Goal: Information Seeking & Learning: Understand process/instructions

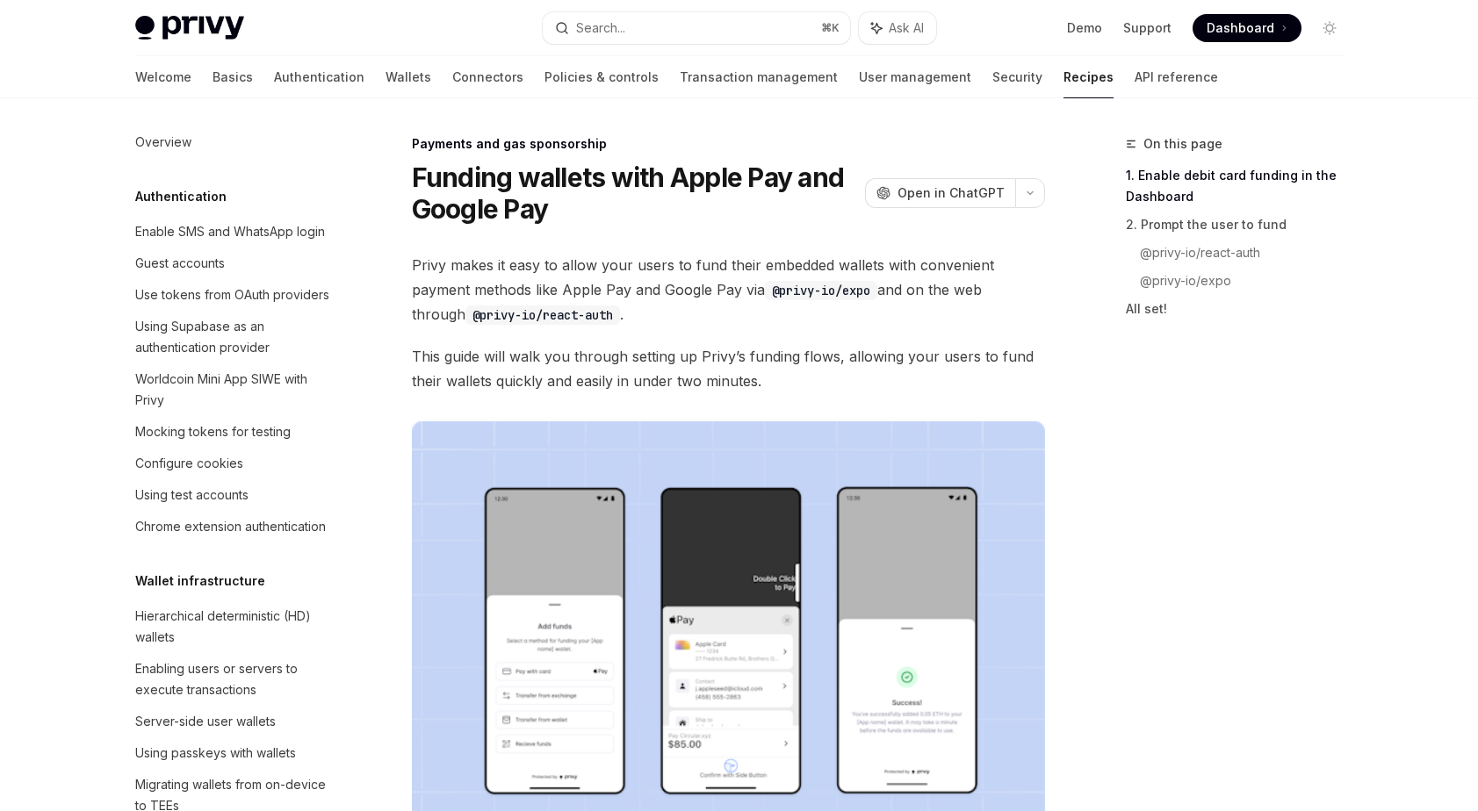
type textarea "*"
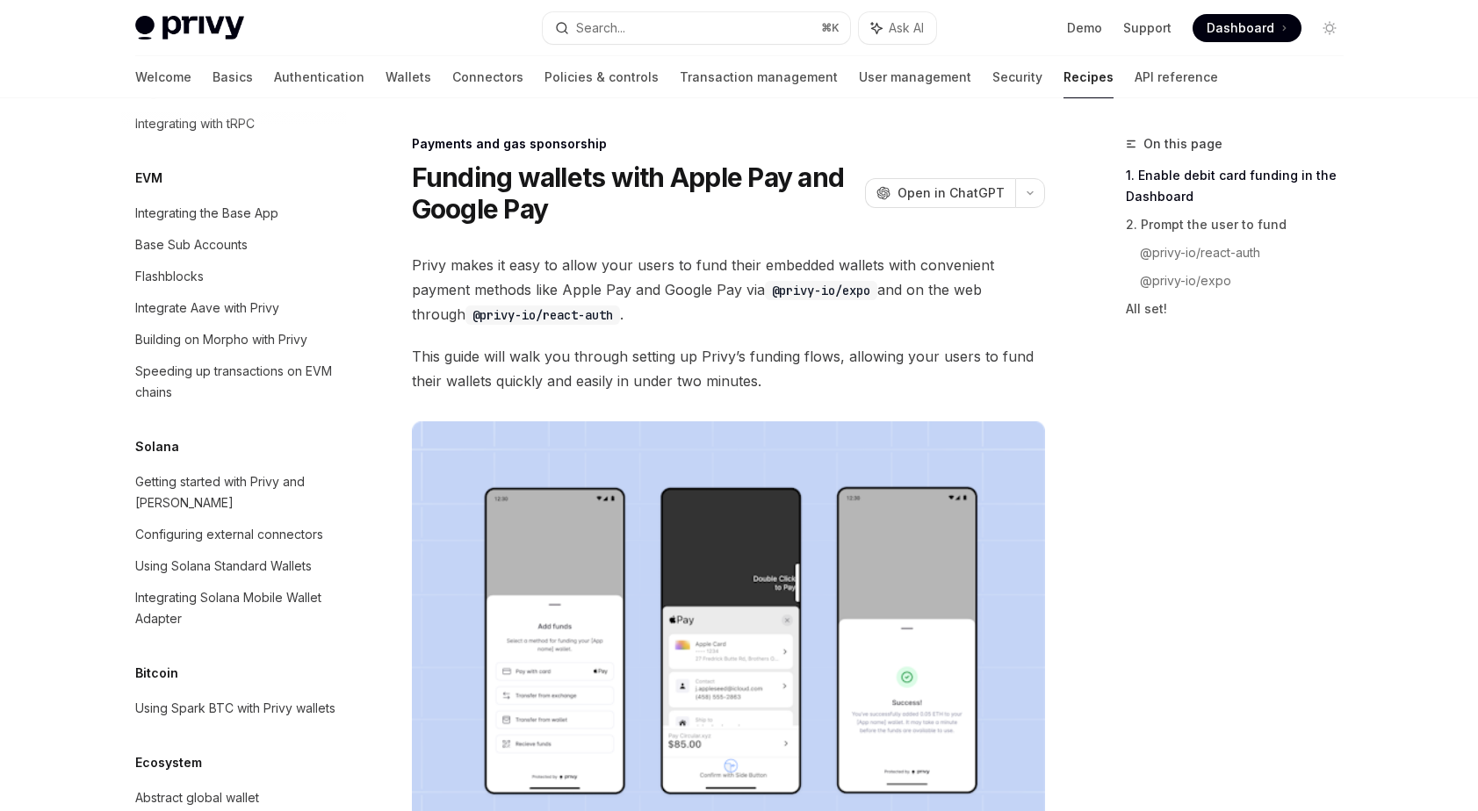
scroll to position [2664, 0]
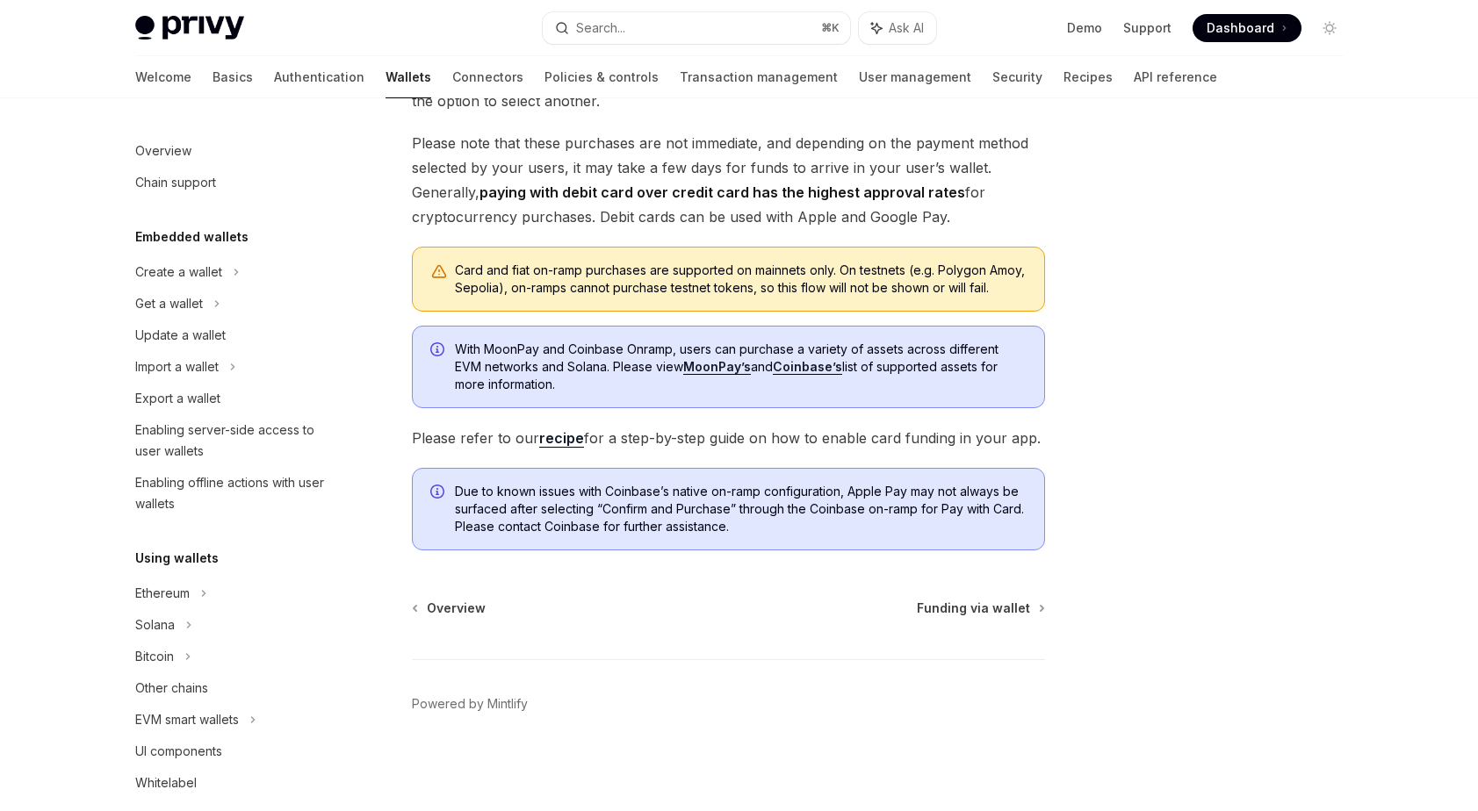
scroll to position [492, 0]
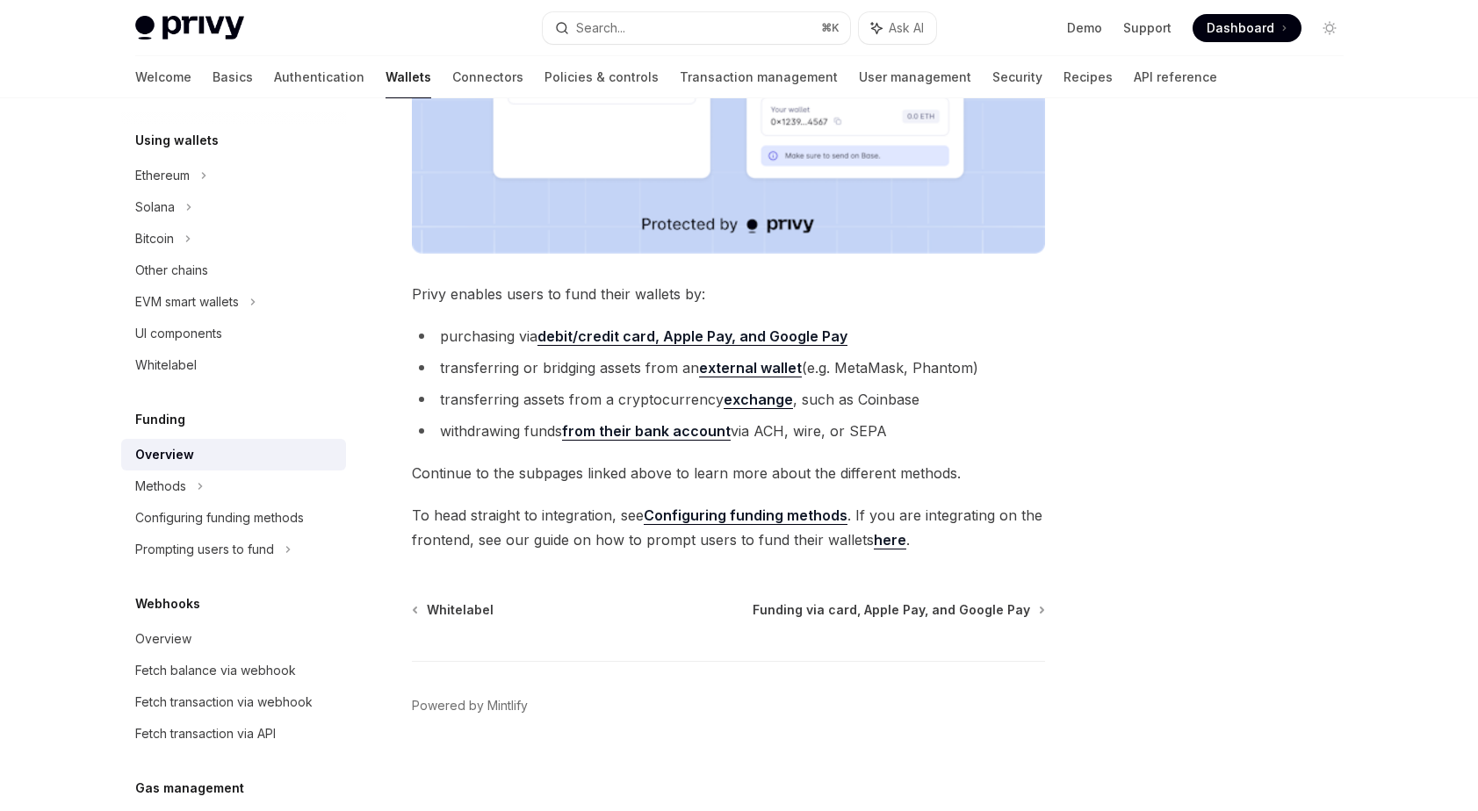
scroll to position [565, 0]
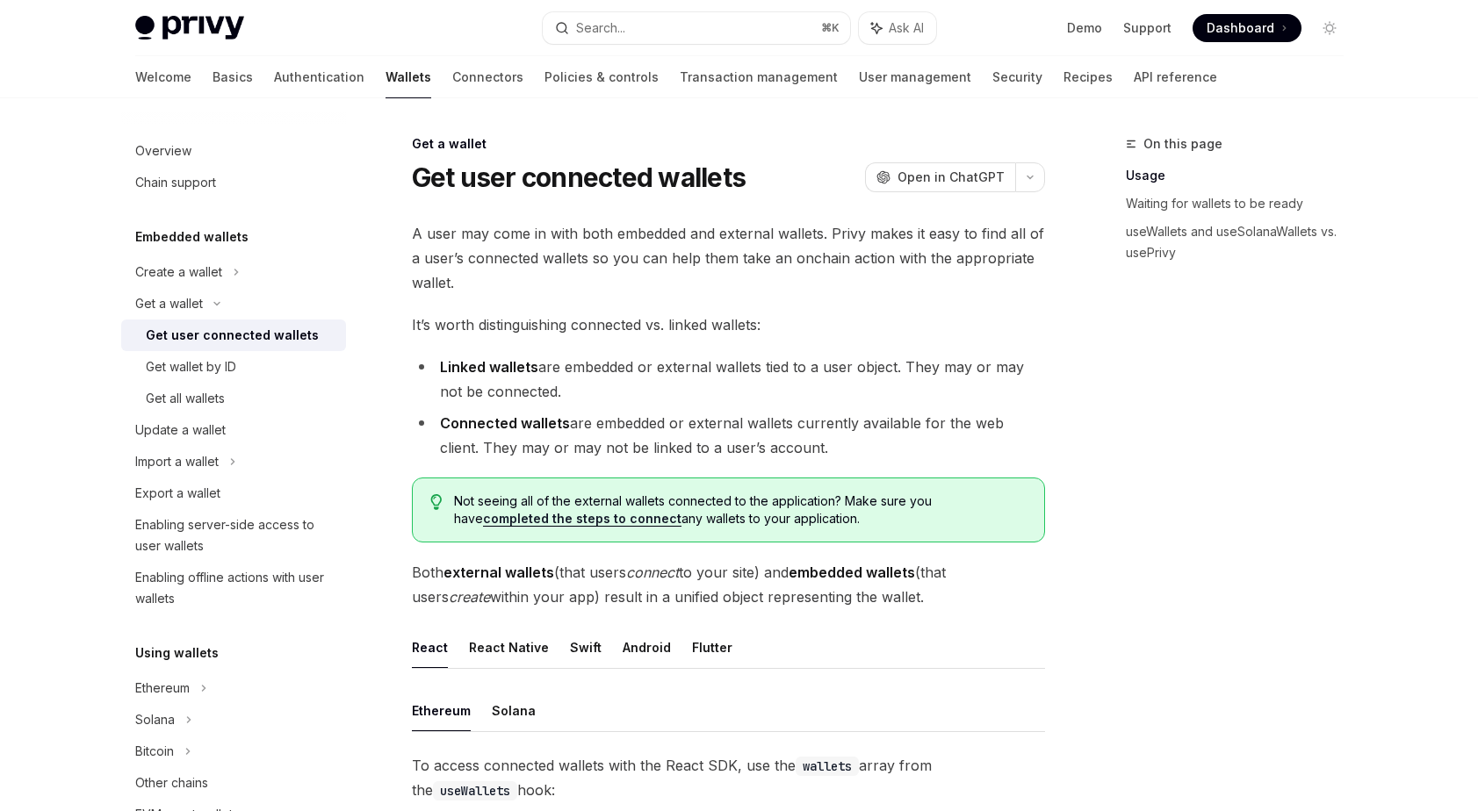
scroll to position [270, 0]
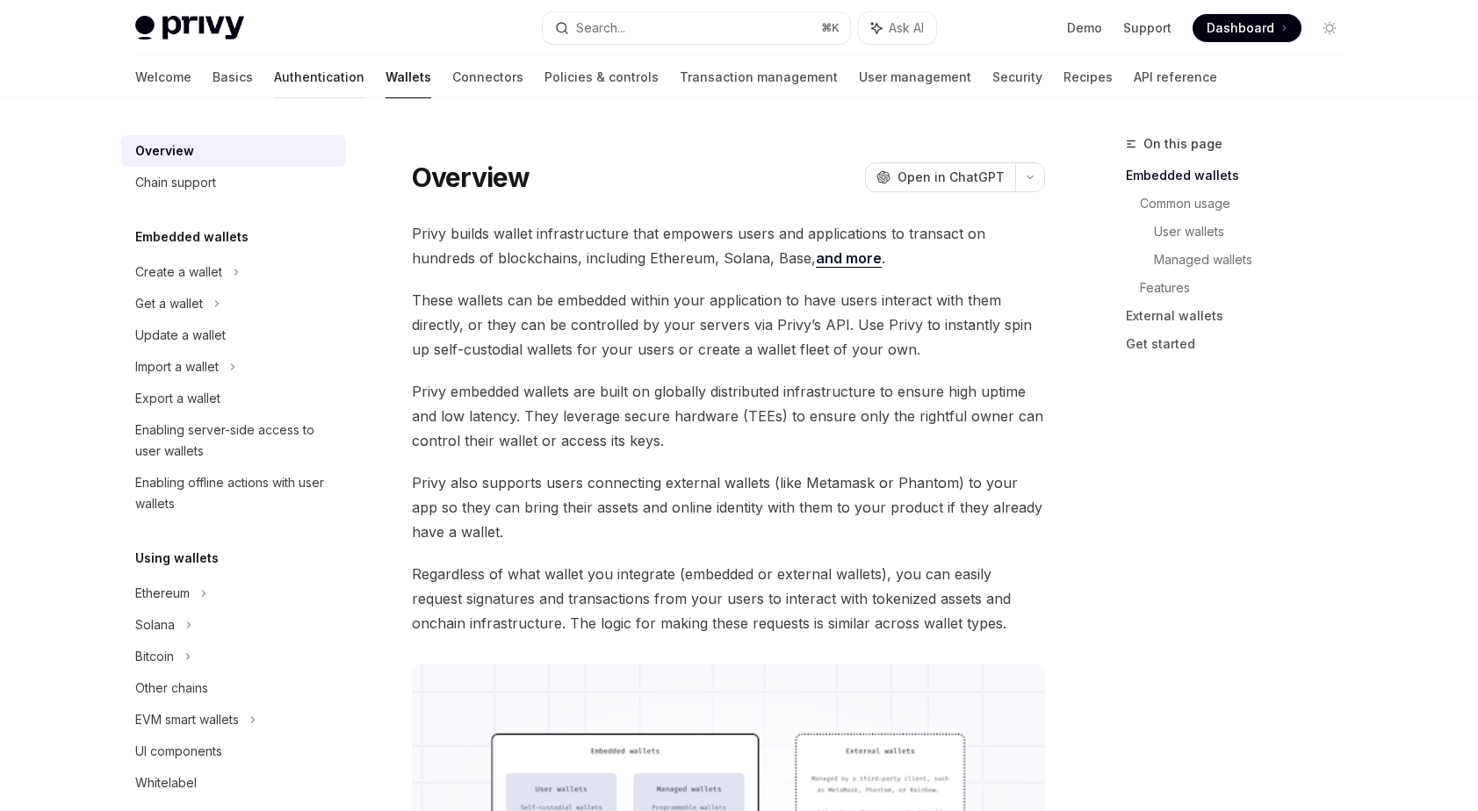
click at [274, 73] on link "Authentication" at bounding box center [319, 77] width 90 height 42
type textarea "*"
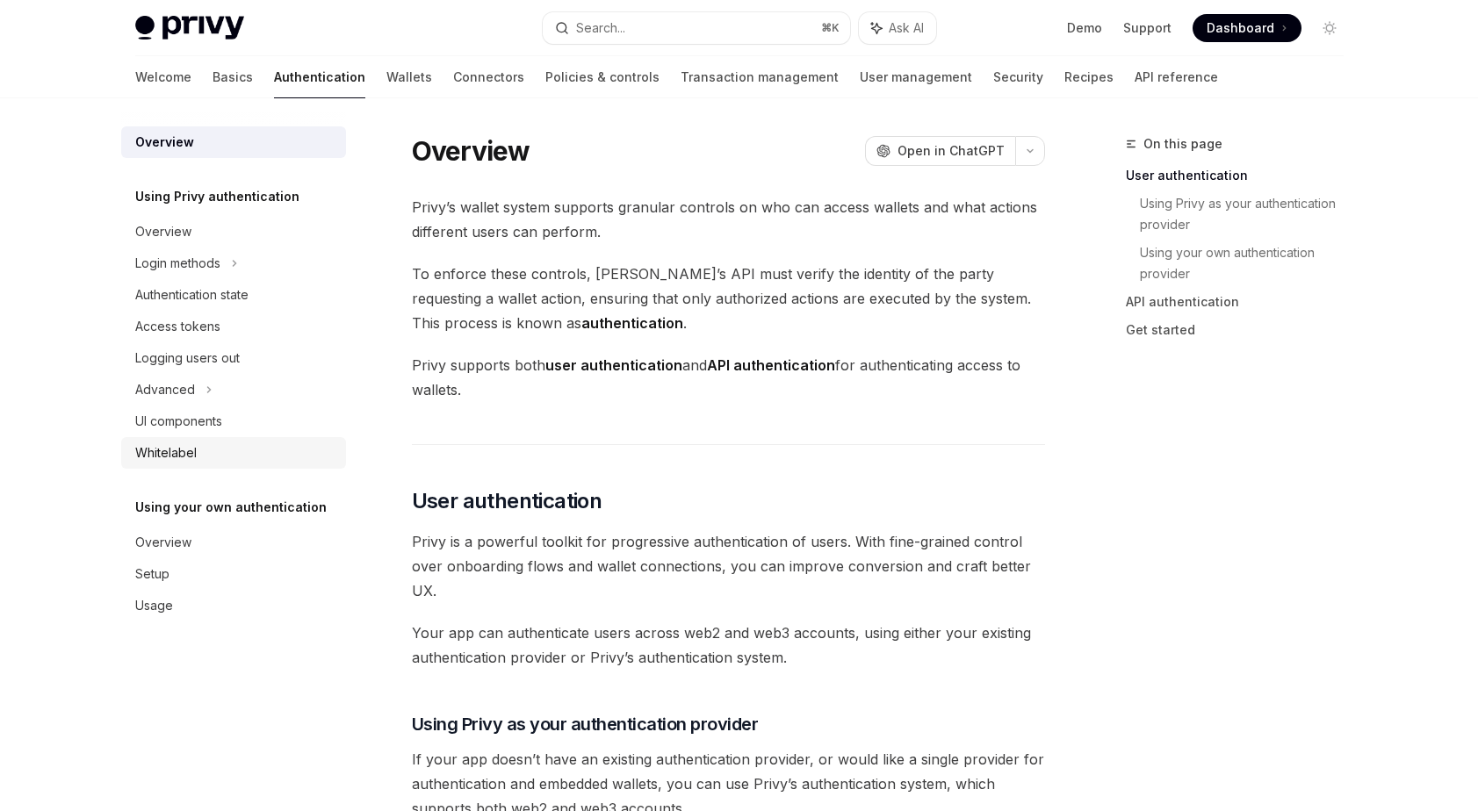
click at [183, 447] on div "Whitelabel" at bounding box center [165, 452] width 61 height 21
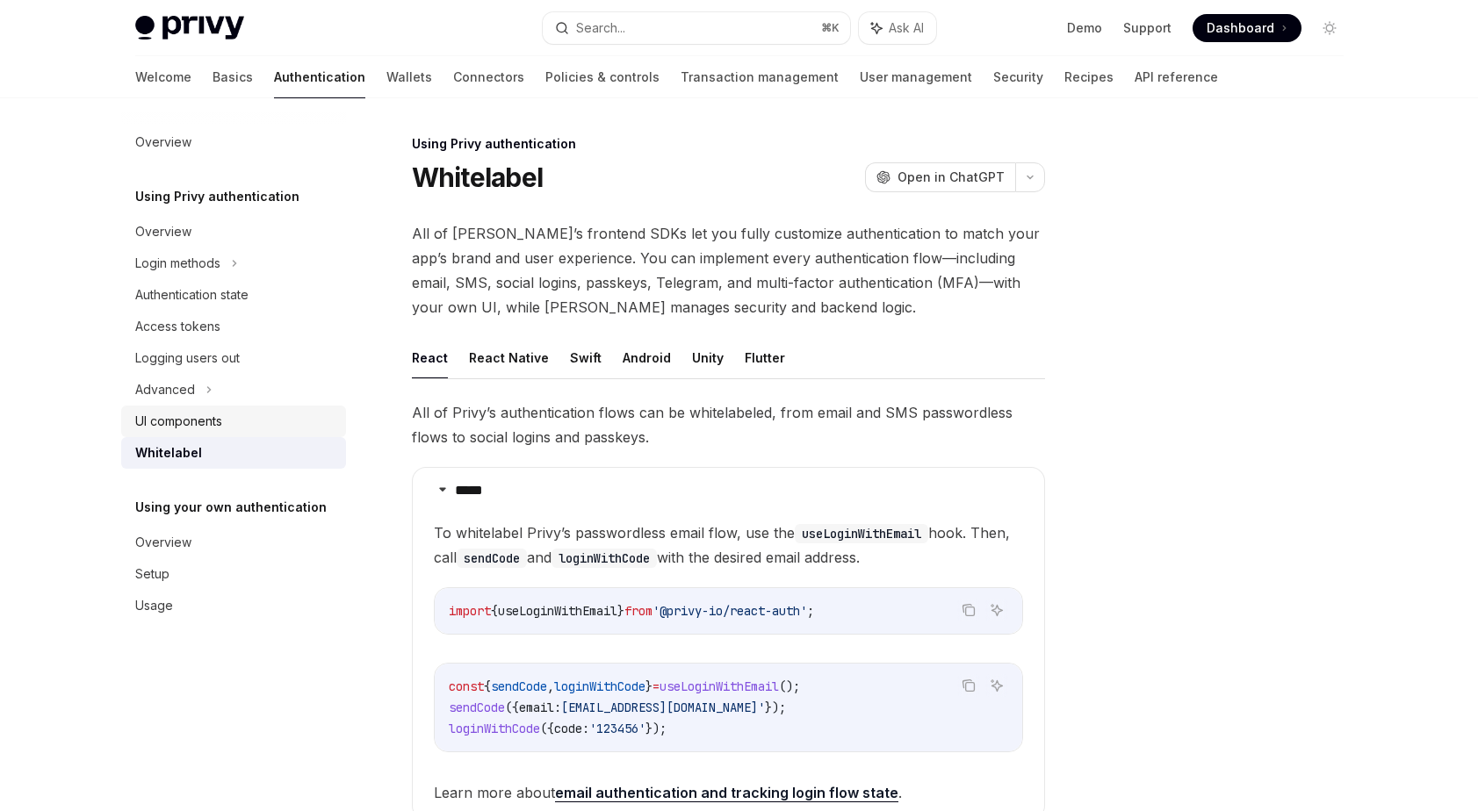
click at [186, 429] on div "UI components" at bounding box center [178, 421] width 87 height 21
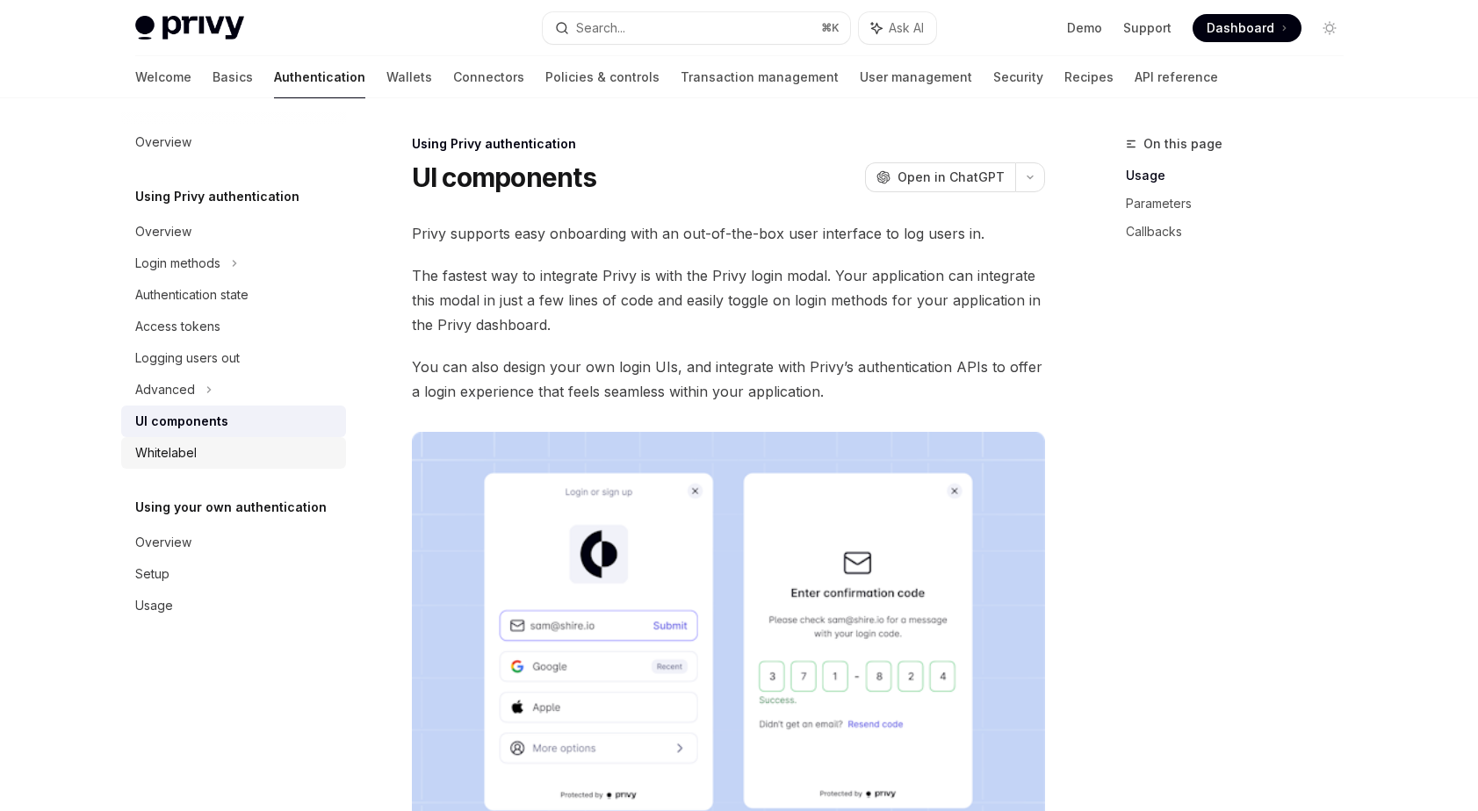
click at [193, 445] on div "Whitelabel" at bounding box center [165, 452] width 61 height 21
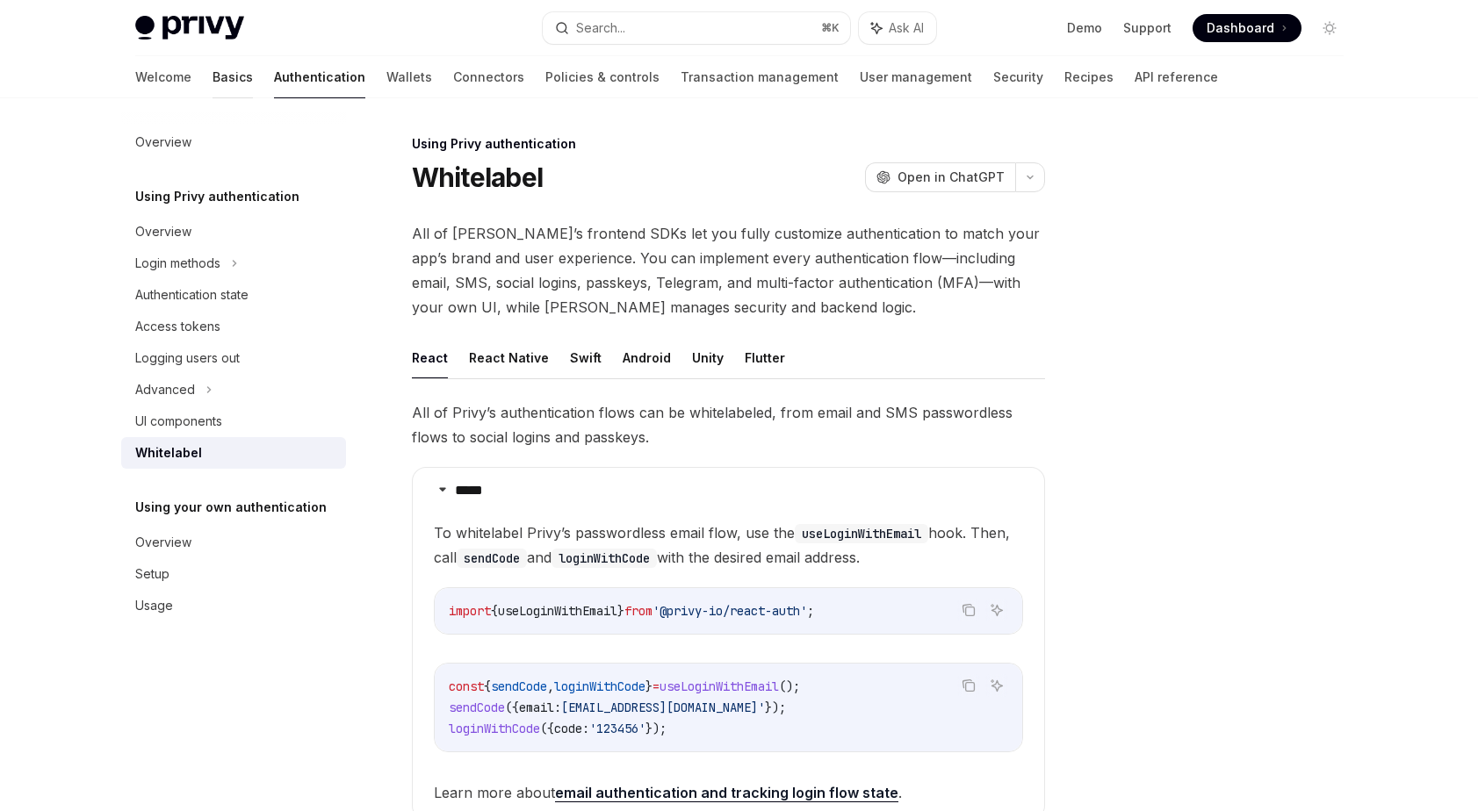
click at [212, 79] on link "Basics" at bounding box center [232, 77] width 40 height 42
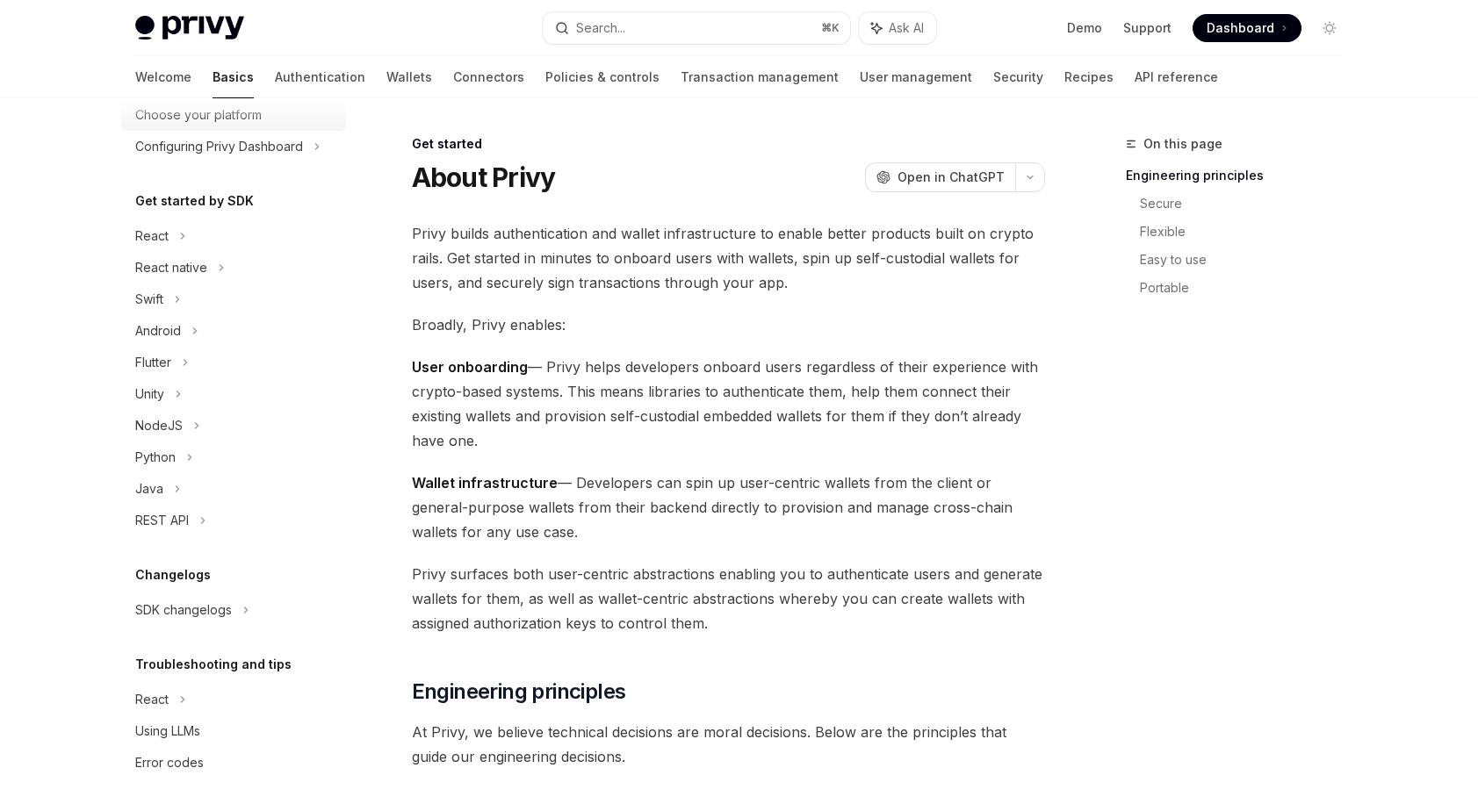
scroll to position [123, 0]
click at [208, 236] on div "React" at bounding box center [233, 234] width 225 height 32
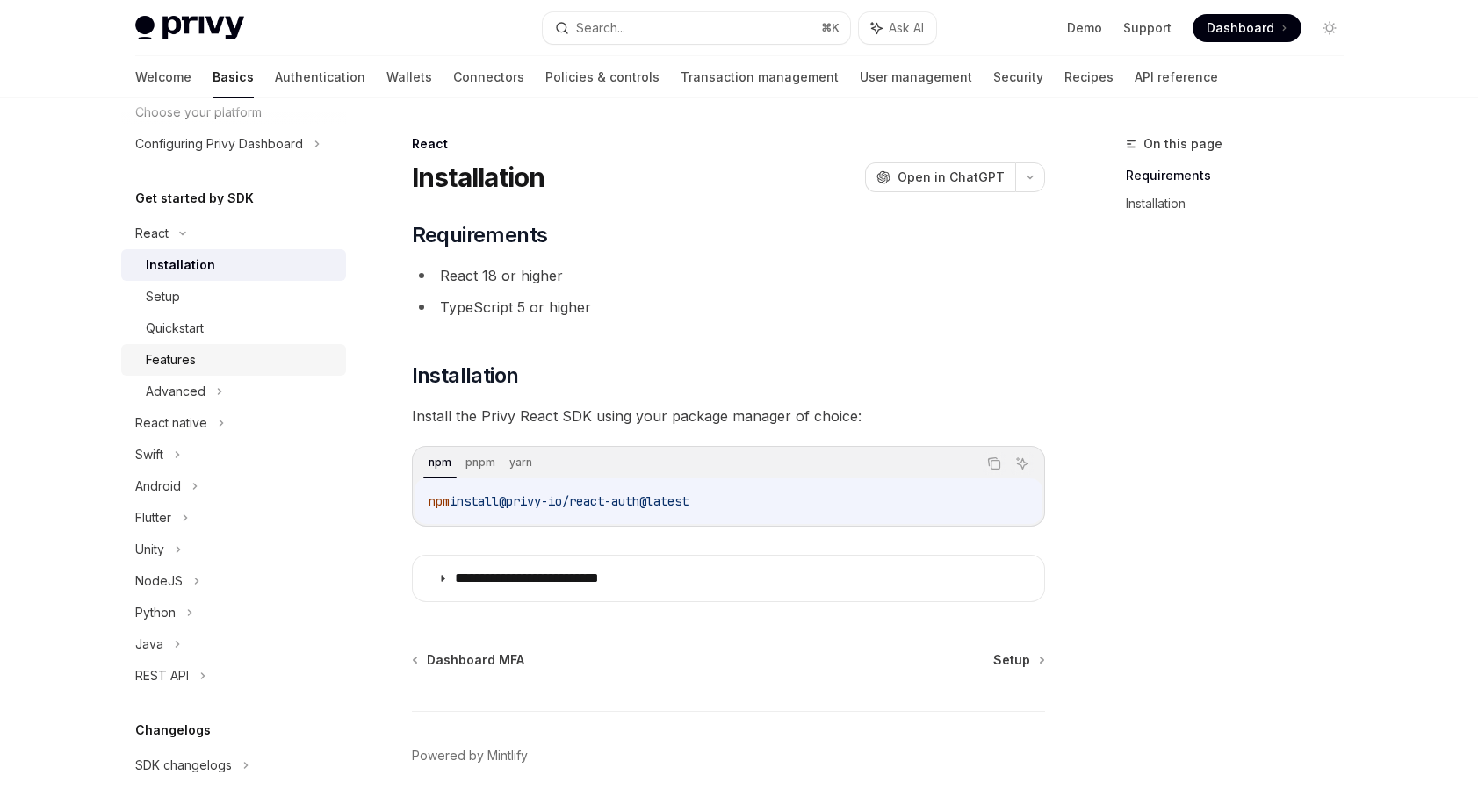
click at [205, 363] on div "Features" at bounding box center [241, 359] width 190 height 21
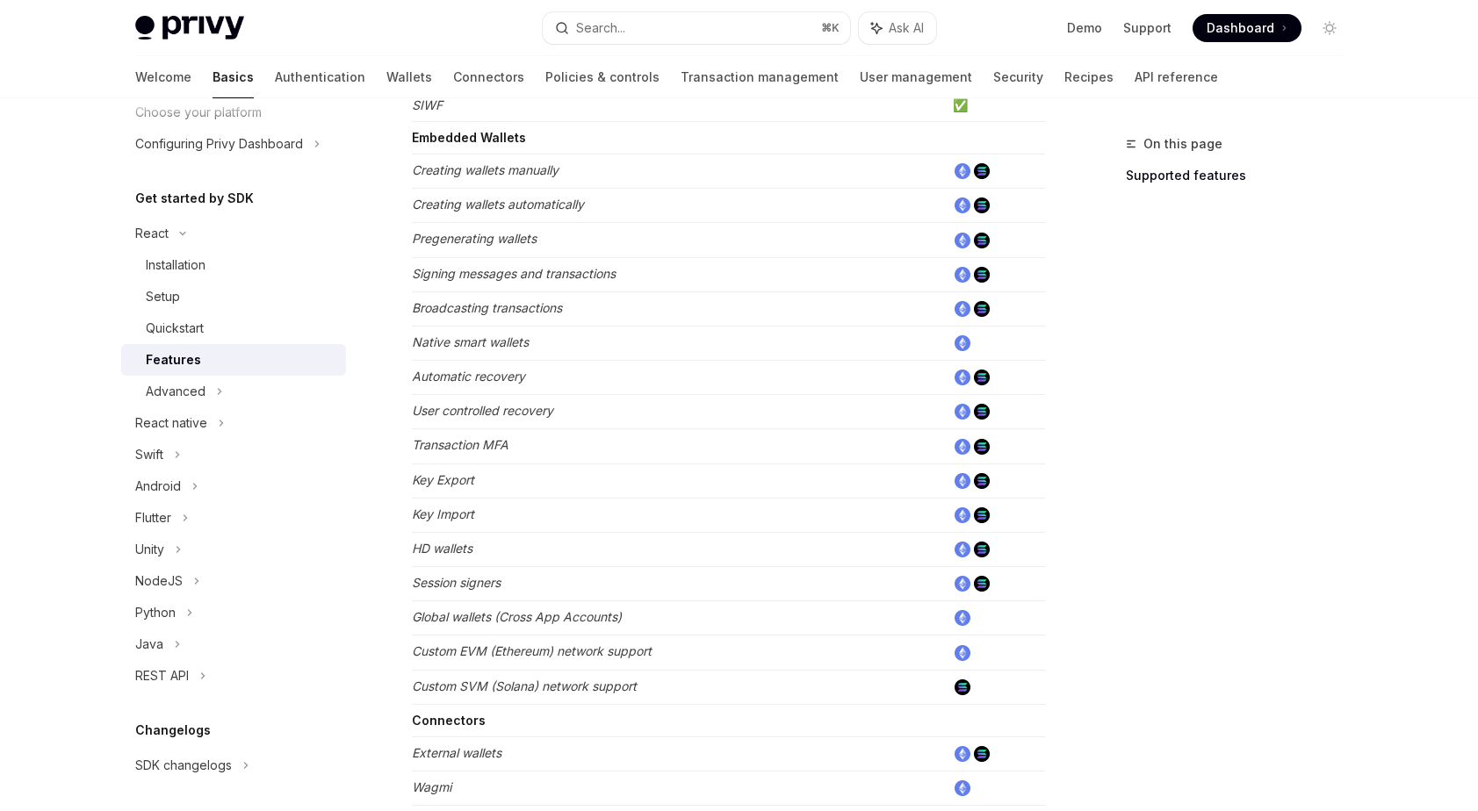
scroll to position [1057, 0]
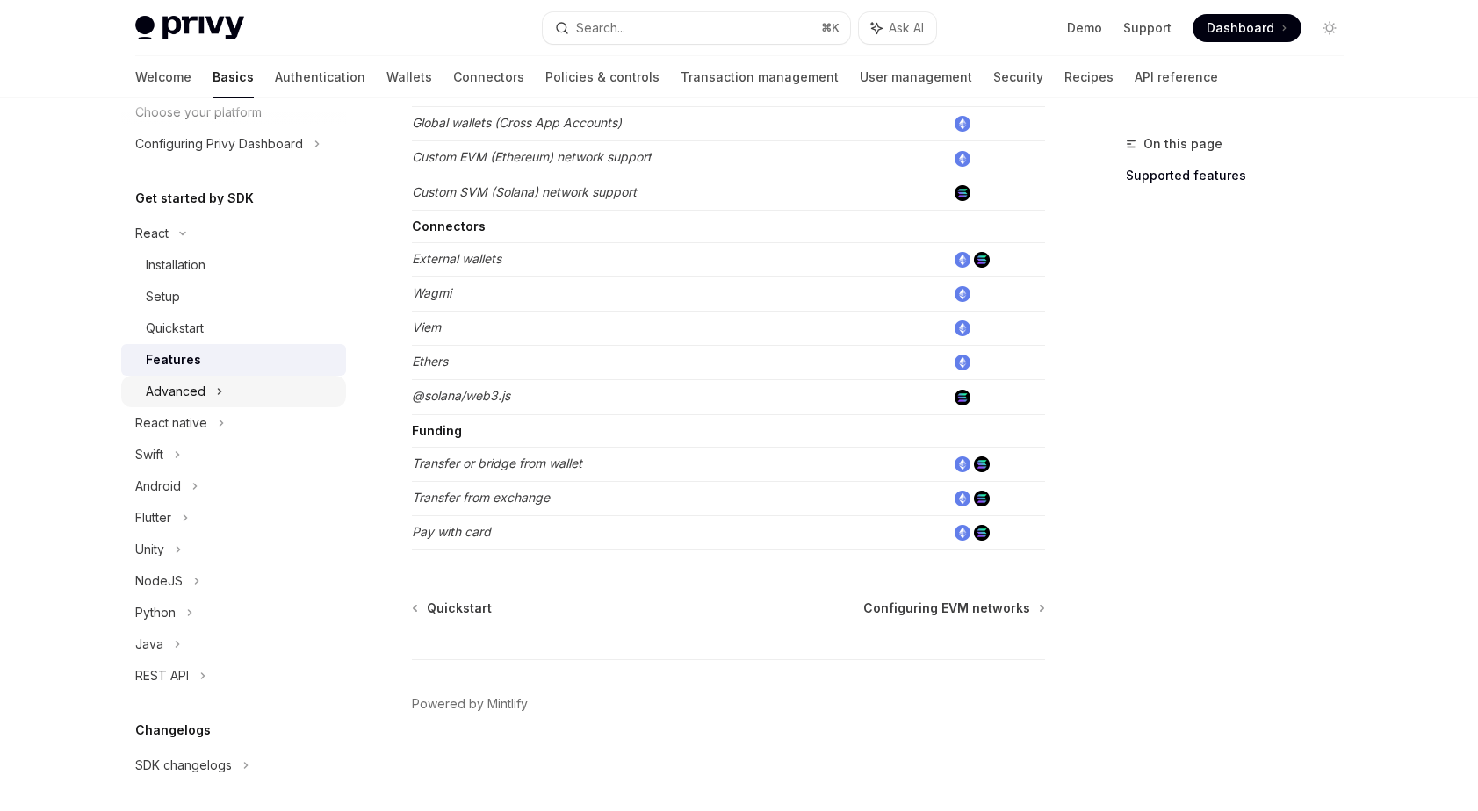
click at [180, 392] on div "Advanced" at bounding box center [176, 391] width 60 height 21
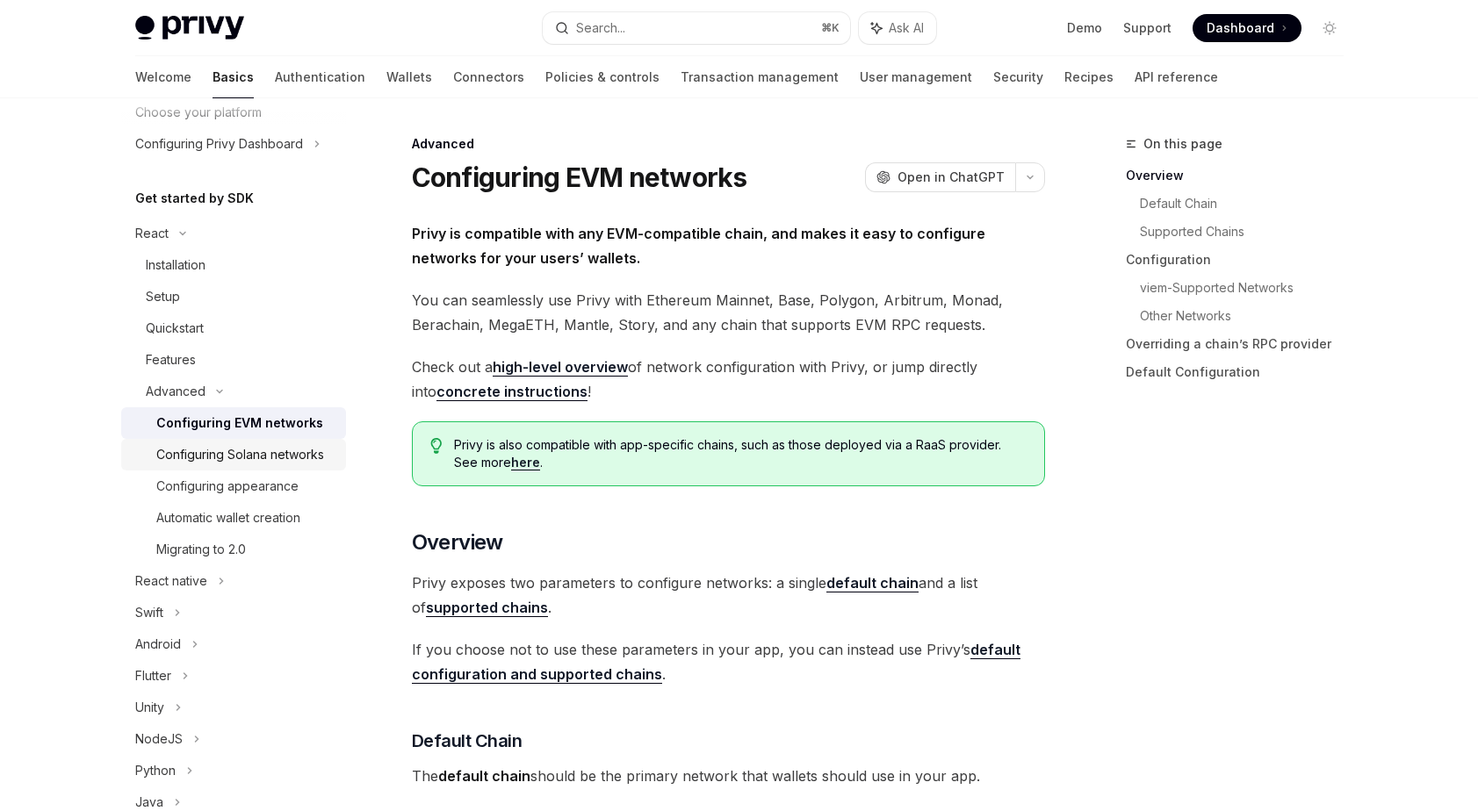
click at [224, 471] on link "Configuring Solana networks" at bounding box center [233, 455] width 225 height 32
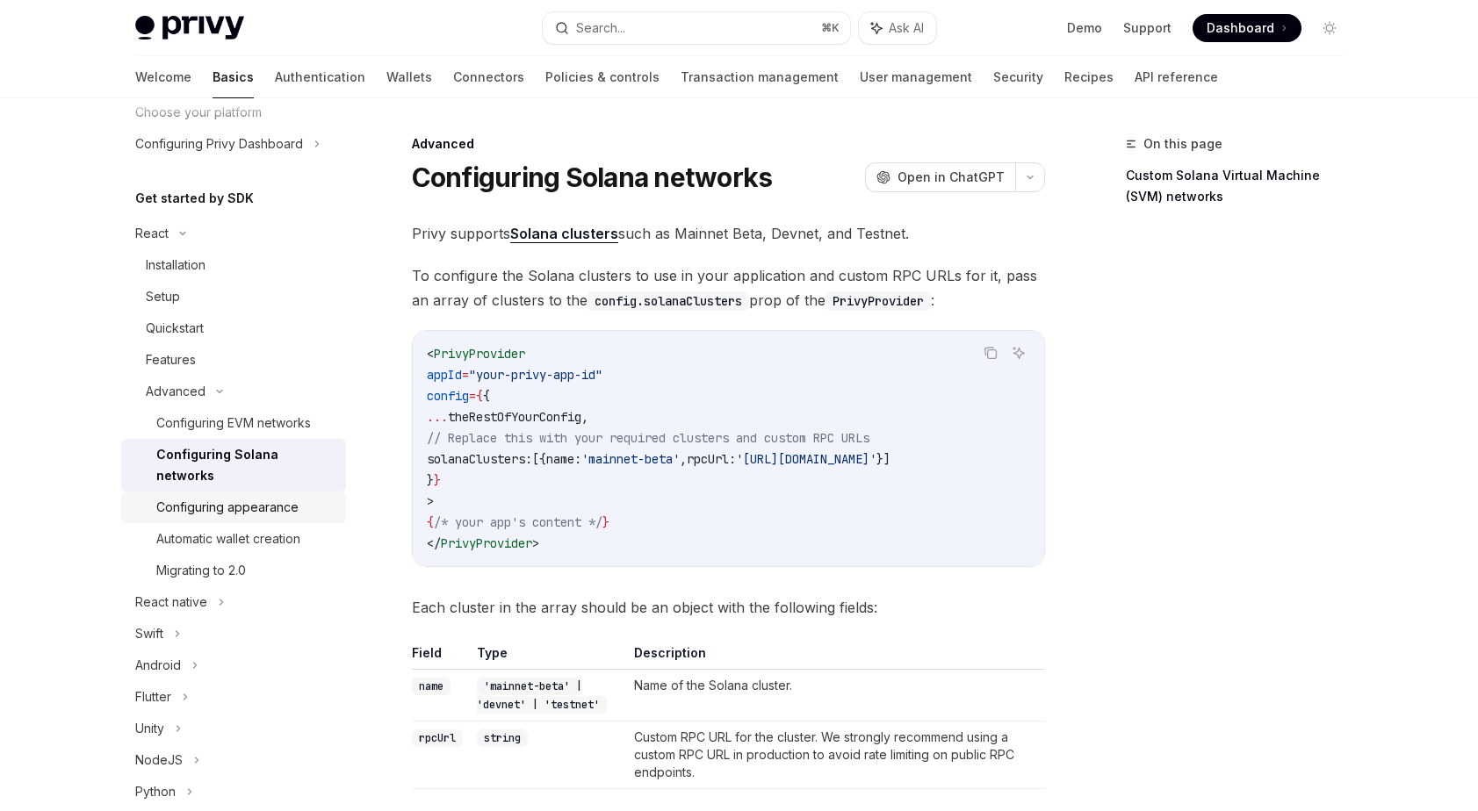
click at [228, 505] on div "Configuring appearance" at bounding box center [227, 507] width 142 height 21
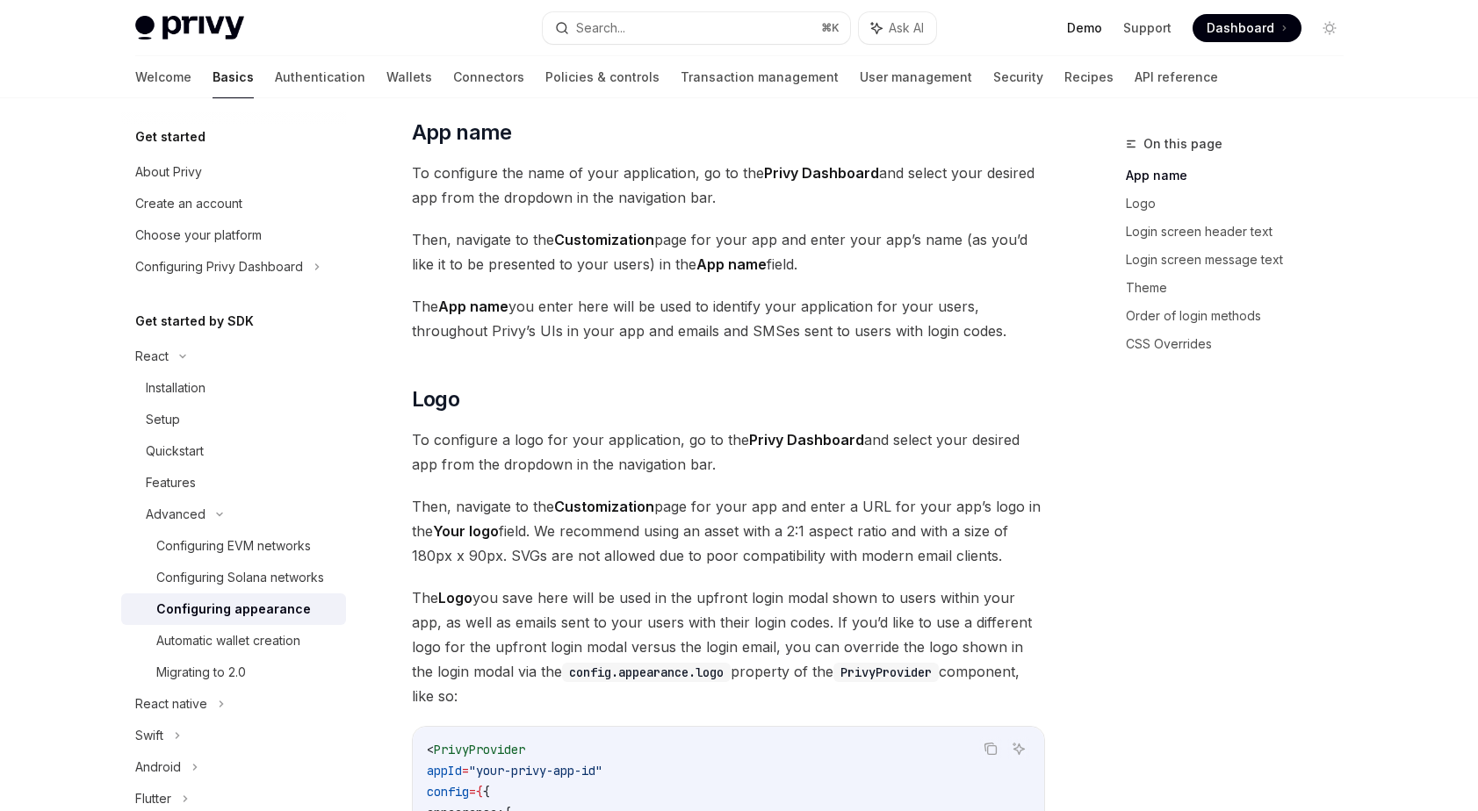
type textarea "*"
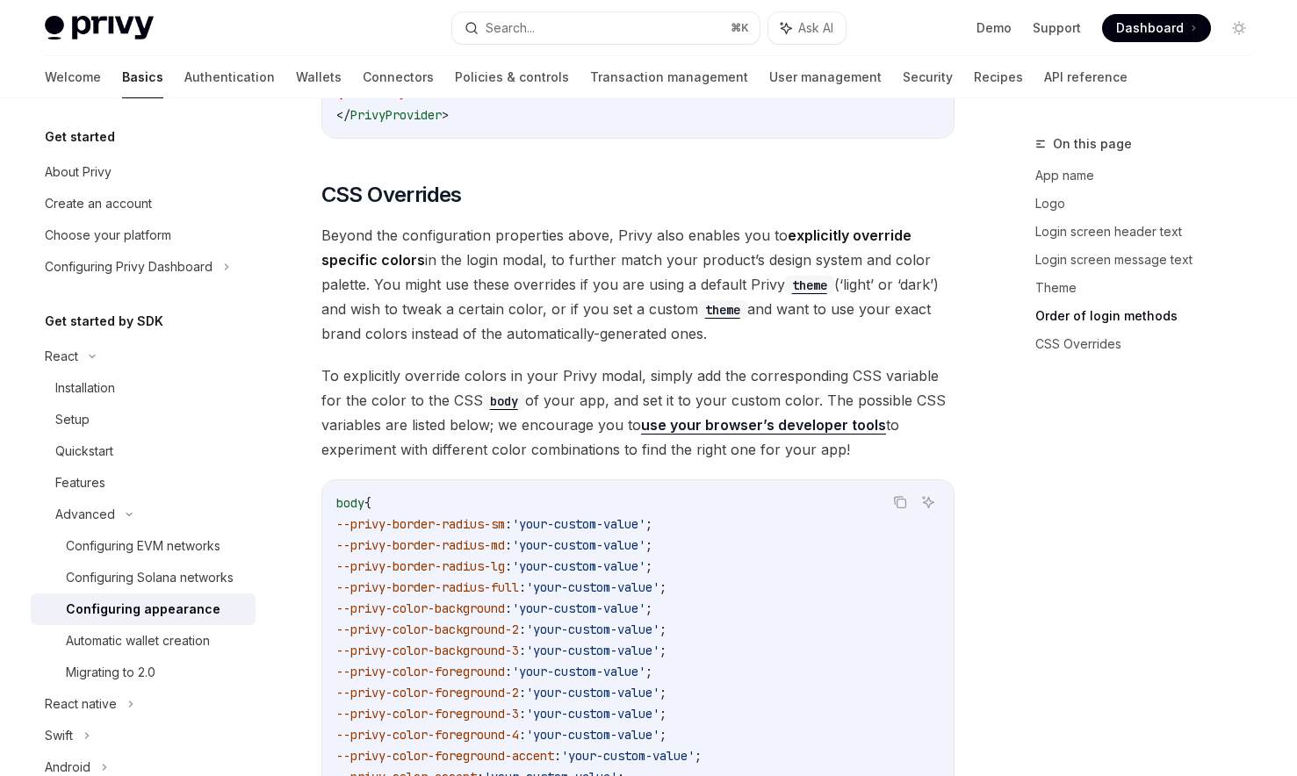
scroll to position [4041, 0]
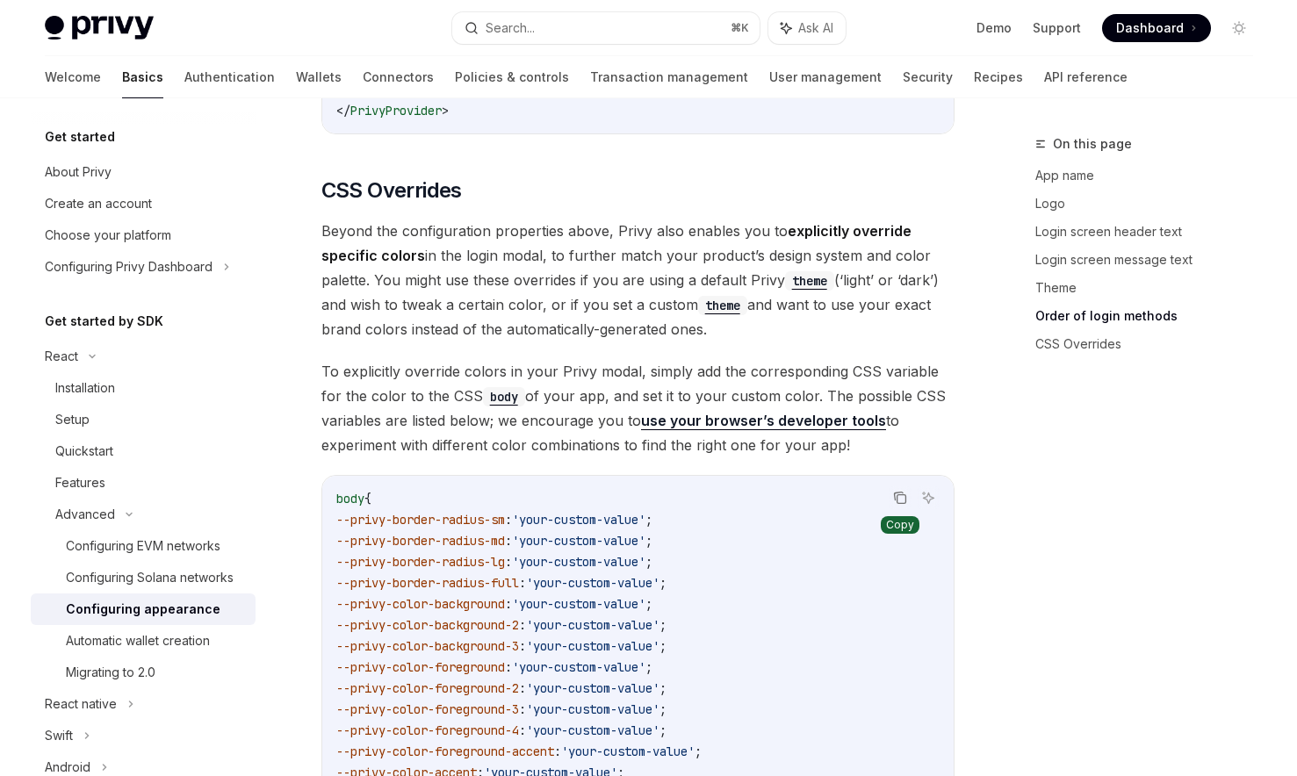
click at [897, 491] on icon "Copy the contents from the code block" at bounding box center [900, 498] width 14 height 14
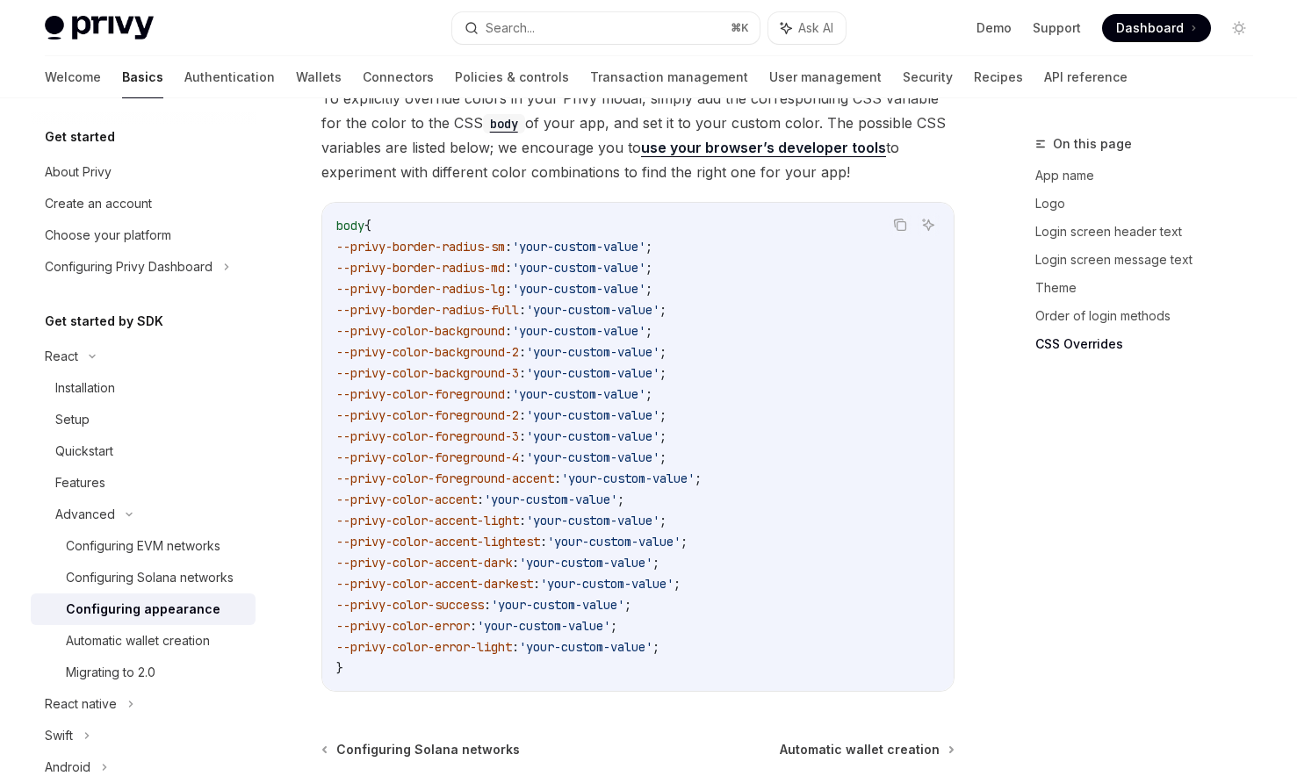
scroll to position [4351, 0]
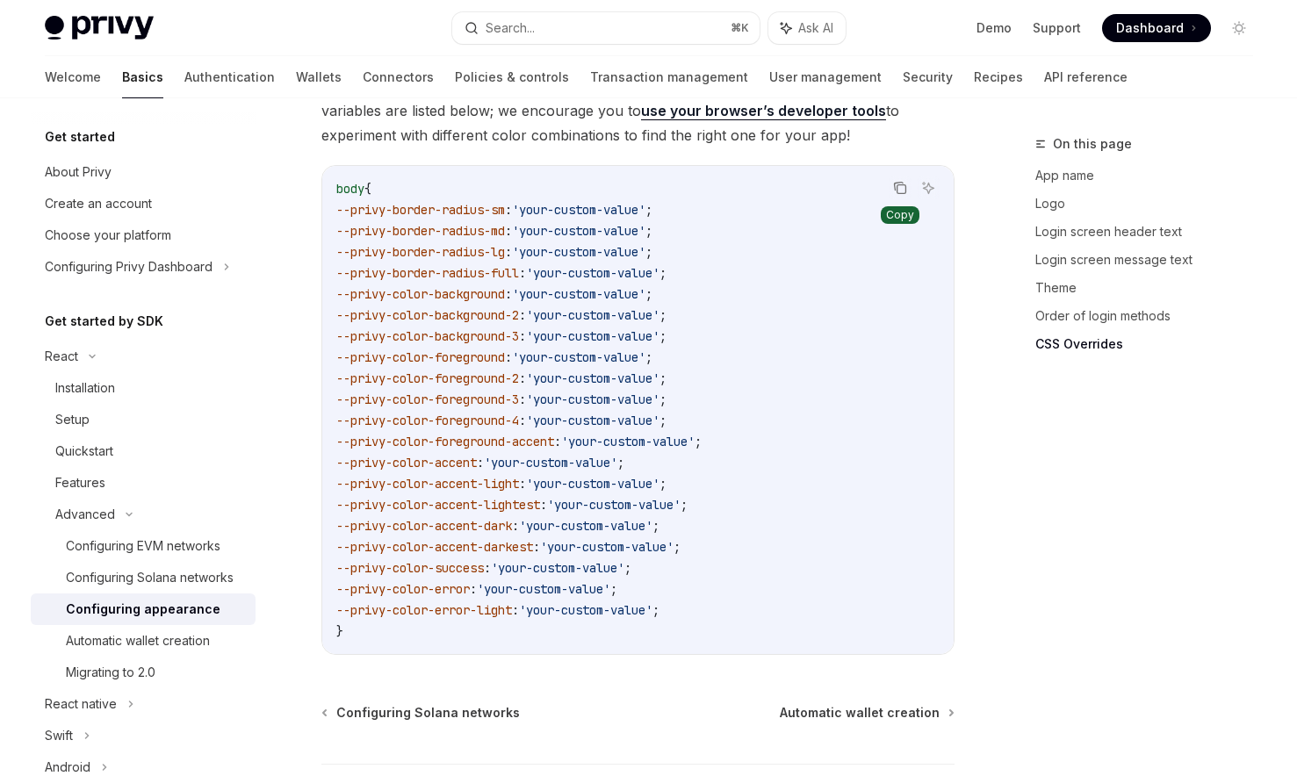
click at [898, 181] on icon "Copy the contents from the code block" at bounding box center [900, 188] width 14 height 14
